Goal: Task Accomplishment & Management: Use online tool/utility

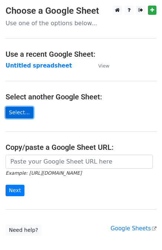
click at [16, 113] on link "Select..." at bounding box center [20, 113] width 28 height 12
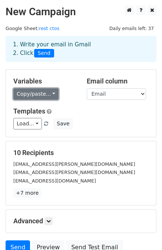
click at [35, 91] on link "Copy/paste..." at bounding box center [35, 94] width 45 height 12
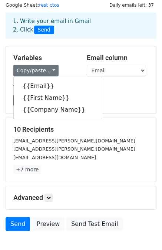
scroll to position [24, 0]
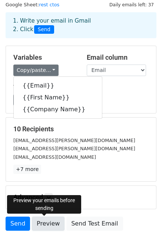
click at [43, 226] on link "Preview" at bounding box center [48, 224] width 33 height 14
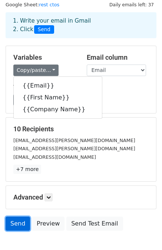
click at [14, 220] on link "Send" at bounding box center [18, 224] width 24 height 14
click at [18, 220] on link "Send" at bounding box center [18, 224] width 24 height 14
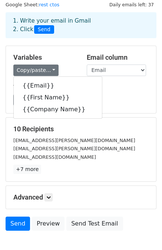
click at [63, 70] on div "Copy/paste... {{Email}} {{First Name}} {{Company Name}}" at bounding box center [44, 71] width 62 height 12
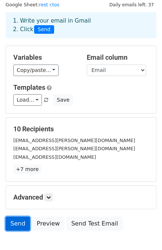
click at [17, 221] on link "Send" at bounding box center [18, 224] width 24 height 14
click at [14, 226] on link "Send" at bounding box center [18, 224] width 24 height 14
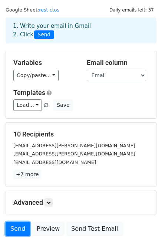
scroll to position [18, 0]
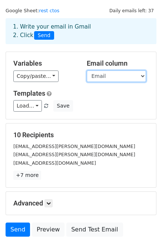
click at [117, 81] on select "Email First Name Company Name" at bounding box center [116, 77] width 59 height 12
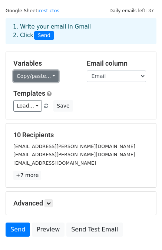
click at [40, 77] on link "Copy/paste..." at bounding box center [35, 77] width 45 height 12
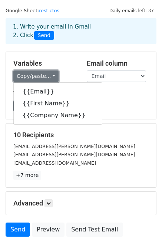
click at [40, 77] on link "Copy/paste..." at bounding box center [35, 77] width 45 height 12
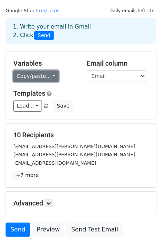
click at [40, 77] on link "Copy/paste..." at bounding box center [35, 77] width 45 height 12
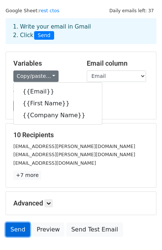
click at [17, 229] on link "Send" at bounding box center [18, 230] width 24 height 14
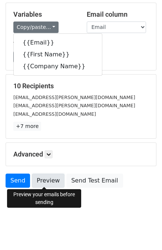
click at [50, 184] on link "Preview" at bounding box center [48, 181] width 33 height 14
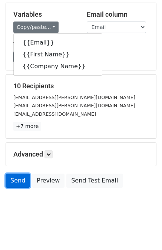
click at [22, 177] on link "Send" at bounding box center [18, 181] width 24 height 14
click at [27, 200] on body "New Campaign Daily emails left: 37 Google Sheet: rest ctos 1. Write your email …" at bounding box center [81, 80] width 162 height 282
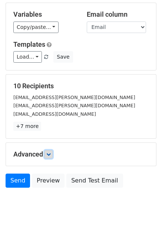
click at [49, 154] on icon at bounding box center [48, 154] width 4 height 4
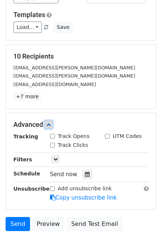
scroll to position [96, 0]
click at [88, 173] on div at bounding box center [87, 175] width 10 height 10
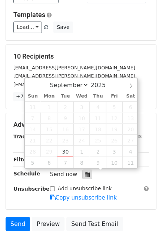
click at [88, 173] on div at bounding box center [87, 175] width 10 height 10
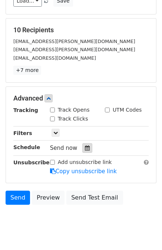
scroll to position [139, 0]
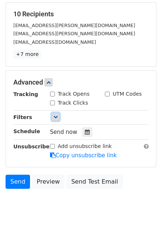
click at [55, 117] on icon at bounding box center [55, 117] width 4 height 4
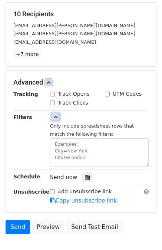
click at [55, 117] on icon at bounding box center [55, 117] width 4 height 4
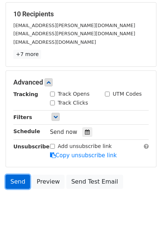
click at [16, 177] on link "Send" at bounding box center [18, 182] width 24 height 14
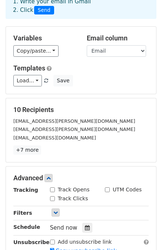
scroll to position [43, 0]
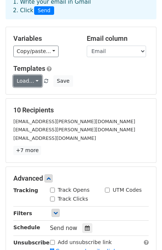
click at [35, 82] on link "Load..." at bounding box center [27, 81] width 29 height 12
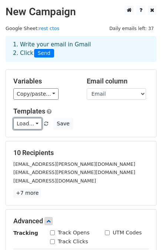
scroll to position [139, 0]
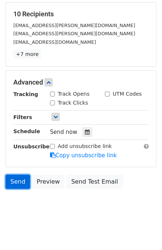
click at [12, 184] on link "Send" at bounding box center [18, 182] width 24 height 14
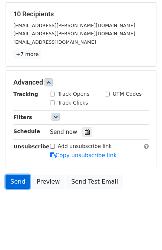
click at [12, 184] on link "Send" at bounding box center [18, 182] width 24 height 14
drag, startPoint x: 12, startPoint y: 184, endPoint x: 9, endPoint y: 181, distance: 3.9
click at [9, 181] on link "Send" at bounding box center [18, 182] width 24 height 14
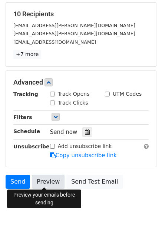
click at [39, 183] on link "Preview" at bounding box center [48, 182] width 33 height 14
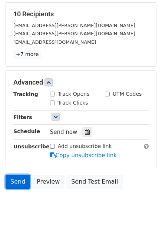
click at [19, 182] on link "Send" at bounding box center [18, 182] width 24 height 14
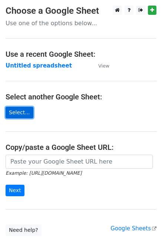
click at [21, 112] on link "Select..." at bounding box center [20, 113] width 28 height 12
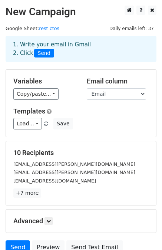
scroll to position [67, 0]
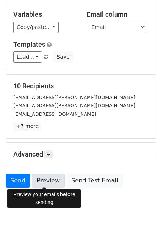
click at [42, 181] on link "Preview" at bounding box center [48, 181] width 33 height 14
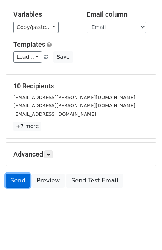
click at [10, 175] on link "Send" at bounding box center [18, 181] width 24 height 14
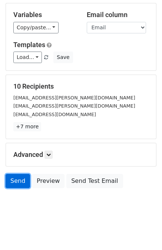
click at [15, 179] on link "Send" at bounding box center [18, 181] width 24 height 14
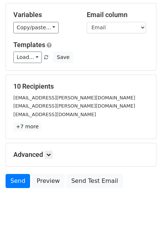
click at [47, 217] on body "New Campaign Daily emails left: 37 Google Sheet: rest ctos 1. Write your email …" at bounding box center [81, 80] width 162 height 282
click at [12, 176] on link "Send" at bounding box center [18, 181] width 24 height 14
